Goal: Use online tool/utility: Utilize a website feature to perform a specific function

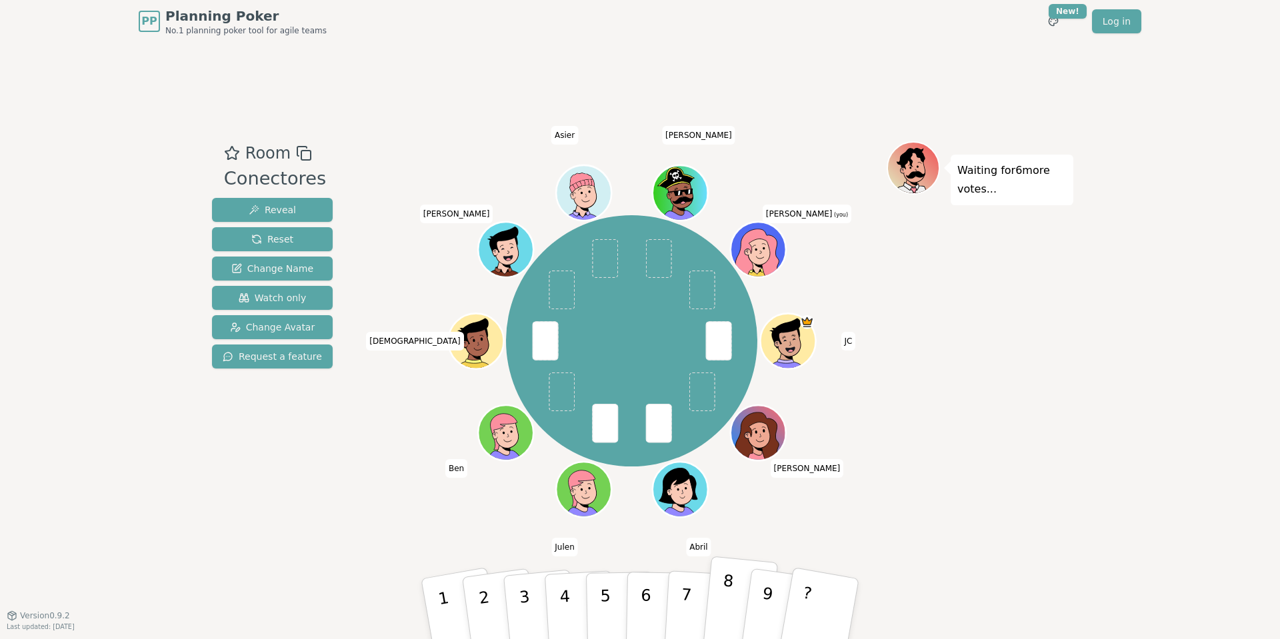
click at [716, 615] on button "8" at bounding box center [740, 610] width 76 height 106
click at [759, 607] on button "9" at bounding box center [779, 609] width 79 height 108
click at [739, 609] on button "8" at bounding box center [740, 610] width 76 height 106
click at [651, 609] on button "6" at bounding box center [660, 609] width 69 height 101
